Goal: Find contact information: Find contact information

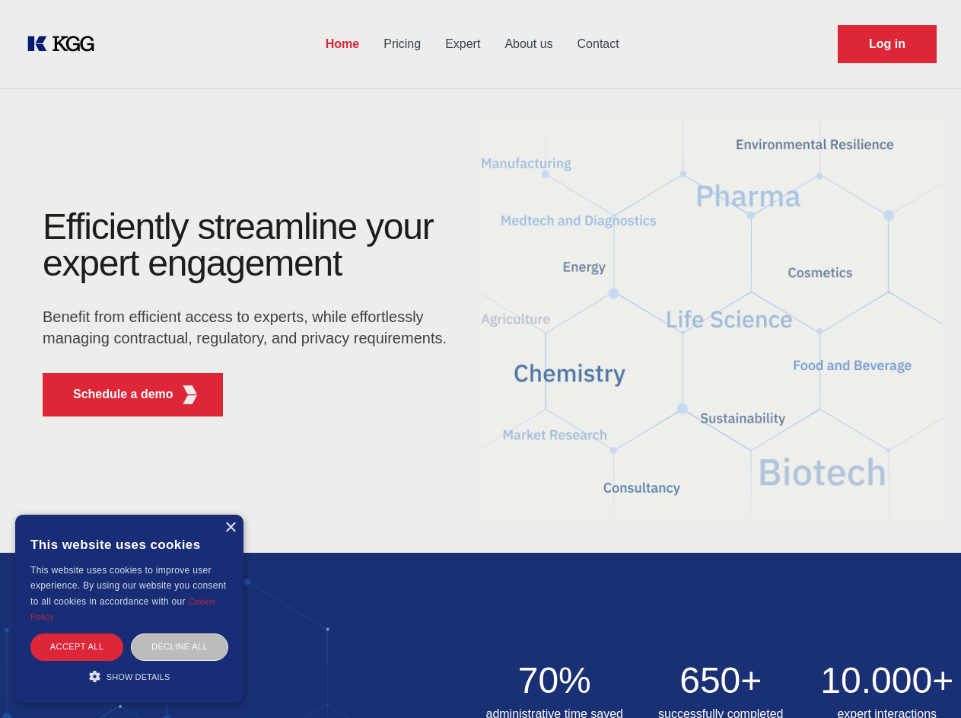
click at [480, 359] on div "Efficiently streamline your expert engagement Benefit from efficient access to …" at bounding box center [249, 319] width 463 height 220
click at [114, 394] on p "Schedule a demo" at bounding box center [123, 394] width 100 height 18
click at [230, 528] on div "× This website uses cookies This website uses cookies to improve user experienc…" at bounding box center [129, 609] width 228 height 188
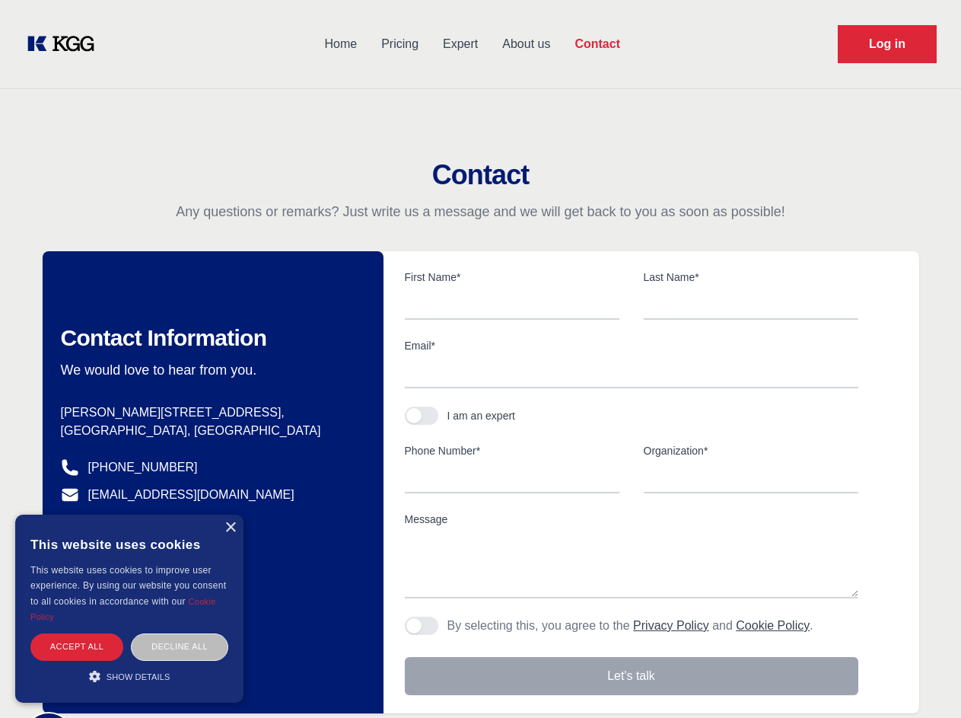
click at [77, 646] on div "Accept all" at bounding box center [76, 646] width 93 height 27
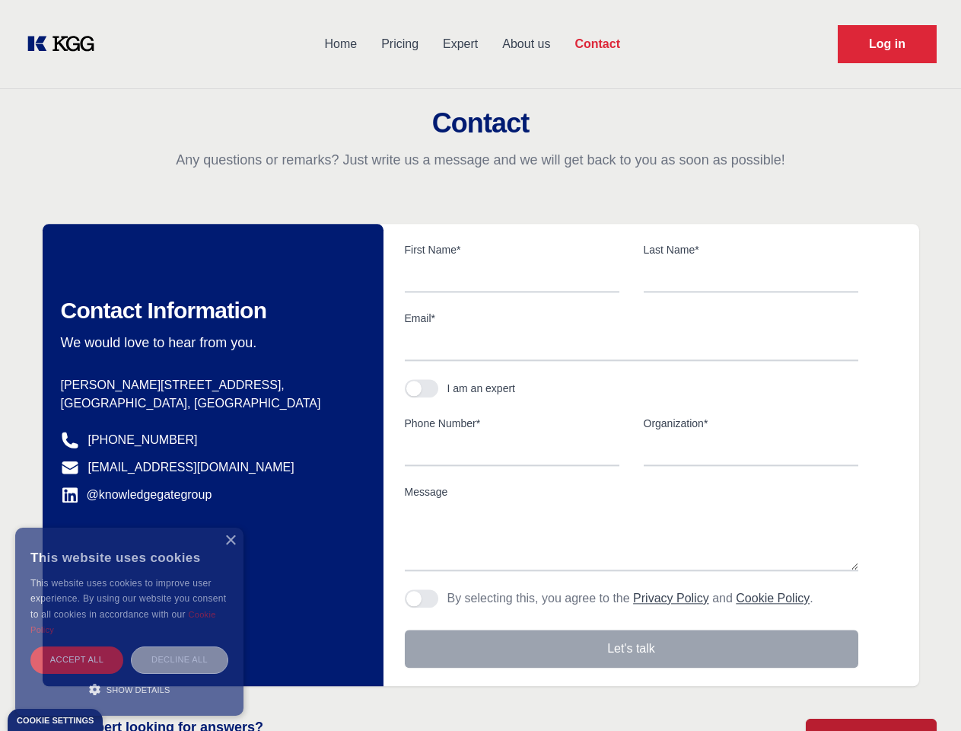
click at [180, 646] on div "Decline all" at bounding box center [179, 659] width 97 height 27
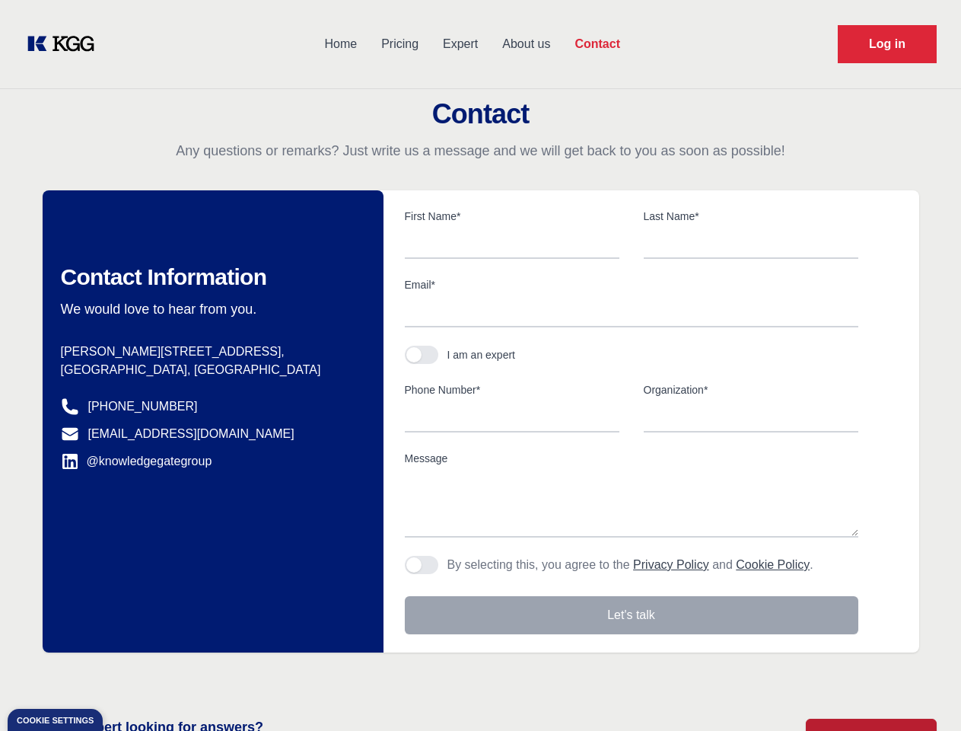
click at [129, 676] on main "Contact Any questions or remarks? Just write us a message and we will get back …" at bounding box center [480, 396] width 961 height 792
